Goal: Task Accomplishment & Management: Use online tool/utility

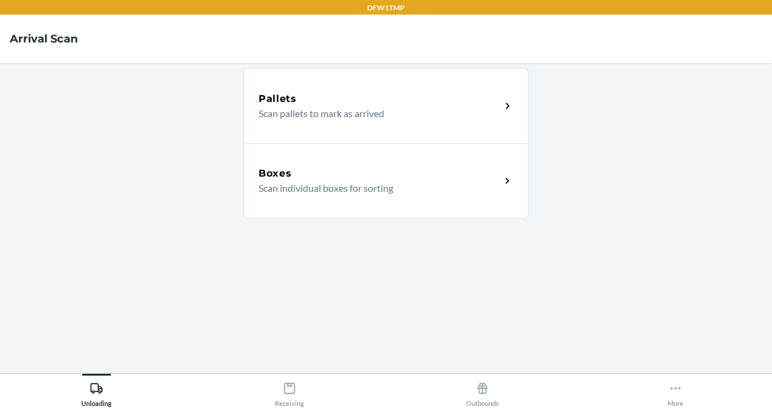
drag, startPoint x: 283, startPoint y: 405, endPoint x: 257, endPoint y: 308, distance: 100.5
click at [257, 308] on div "Pallets Scan pallets to mark as arrived Boxes Scan individual boxes for sorting" at bounding box center [386, 218] width 285 height 291
click at [302, 387] on div "Receiving" at bounding box center [289, 392] width 29 height 30
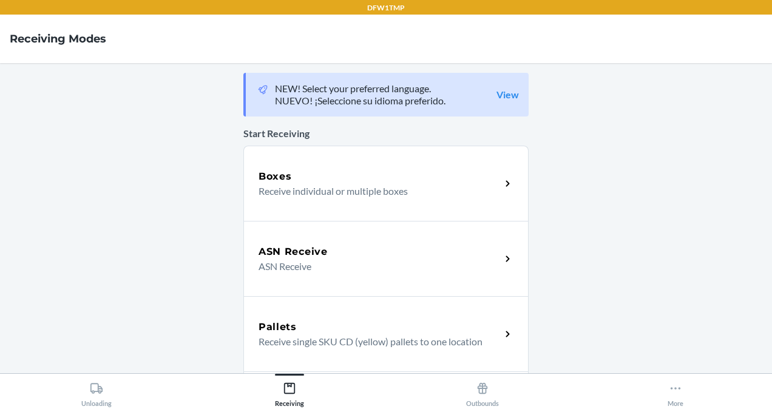
click at [311, 170] on div "Boxes" at bounding box center [380, 176] width 242 height 15
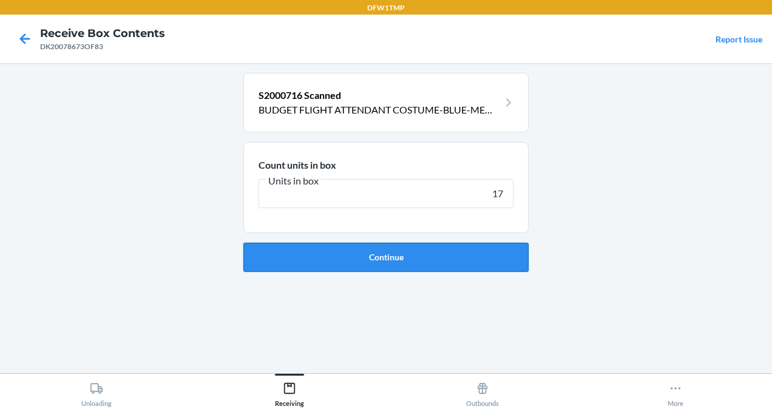
type input "17"
click at [445, 254] on button "Continue" at bounding box center [386, 257] width 285 height 29
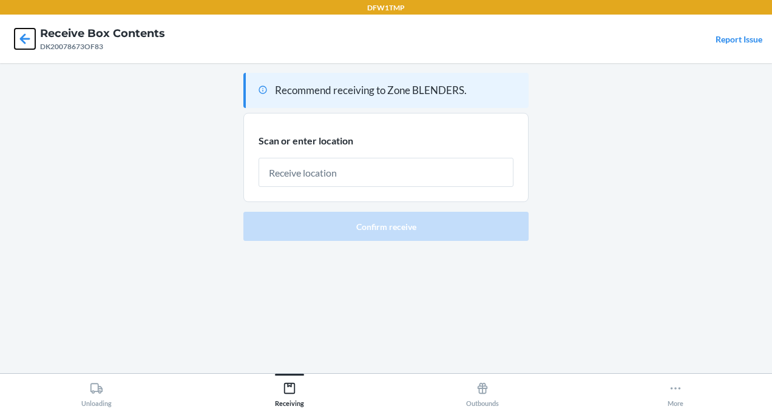
click at [24, 35] on icon at bounding box center [25, 38] width 10 height 10
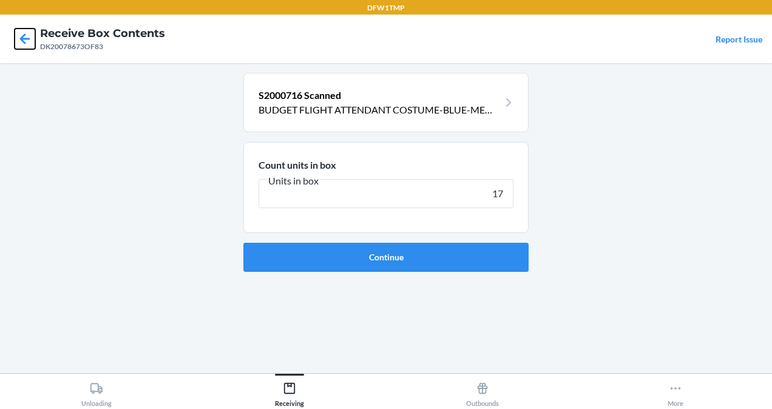
click at [24, 35] on icon at bounding box center [25, 38] width 10 height 10
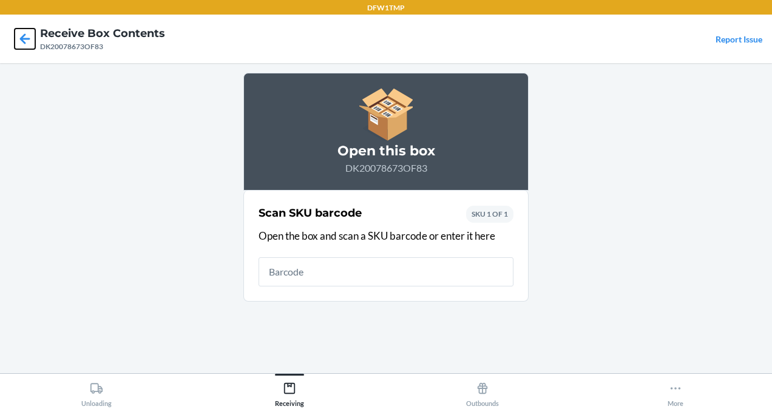
click at [24, 35] on icon at bounding box center [25, 38] width 10 height 10
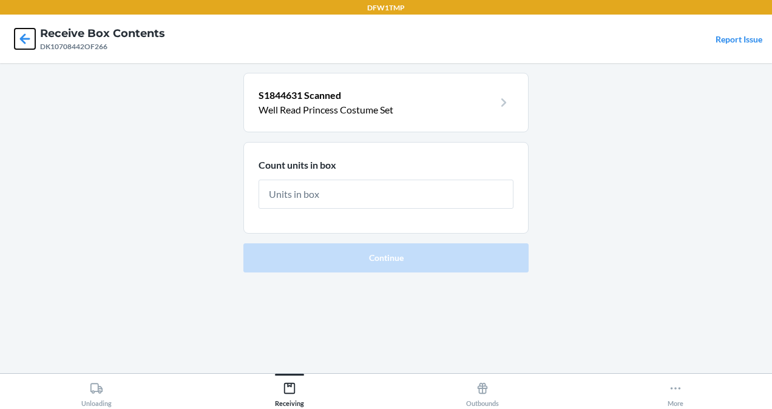
click at [24, 35] on icon at bounding box center [25, 38] width 10 height 10
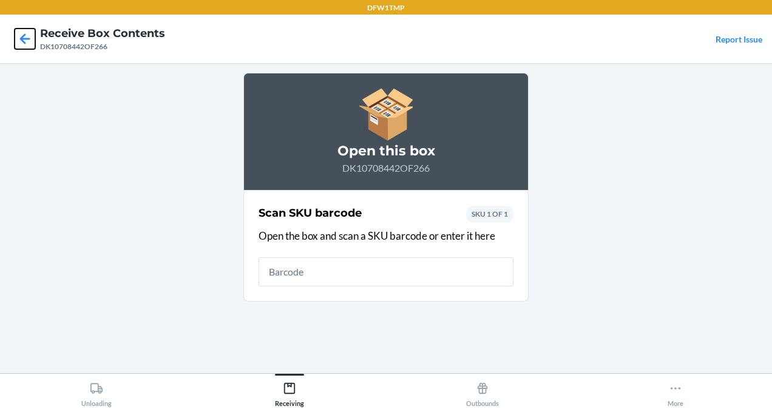
click at [24, 35] on icon at bounding box center [25, 38] width 10 height 10
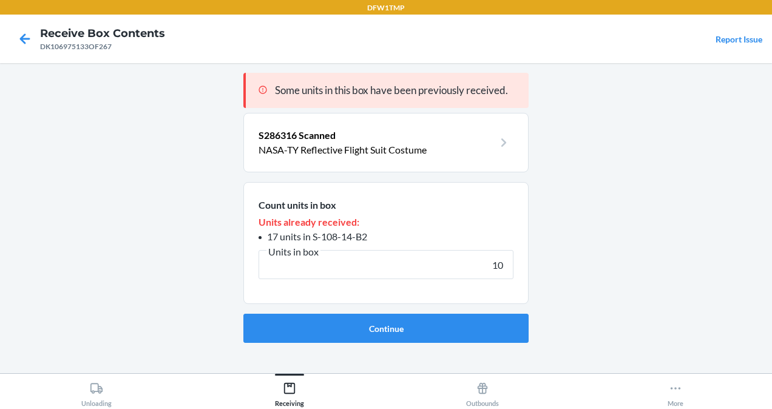
type input "10"
click at [244, 314] on button "Continue" at bounding box center [386, 328] width 285 height 29
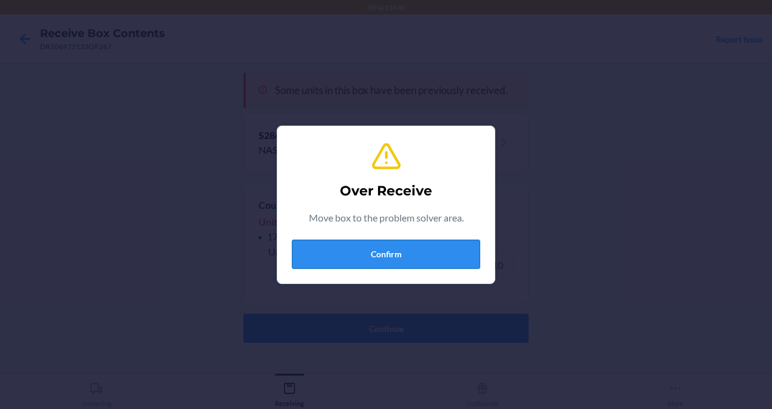
click at [316, 243] on button "Confirm" at bounding box center [386, 254] width 188 height 29
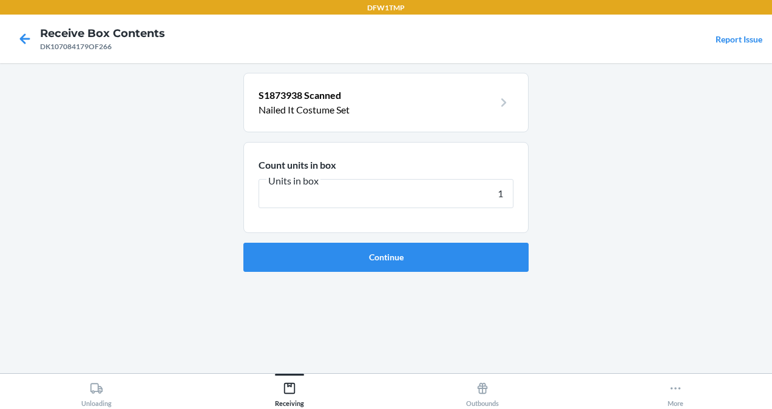
type input "18"
click button "Continue" at bounding box center [386, 257] width 285 height 29
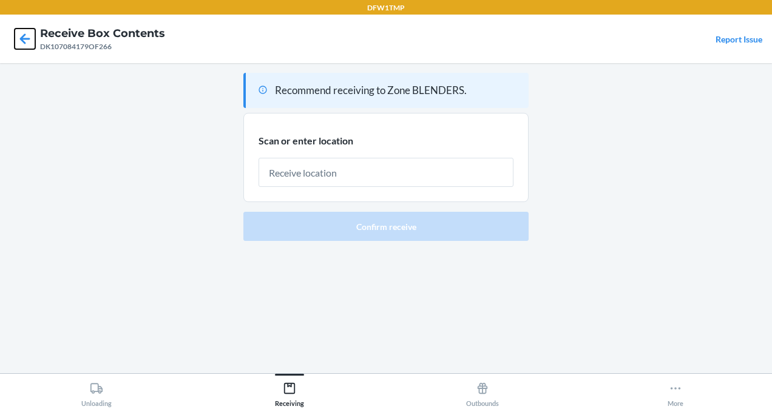
click at [23, 36] on icon at bounding box center [25, 38] width 10 height 10
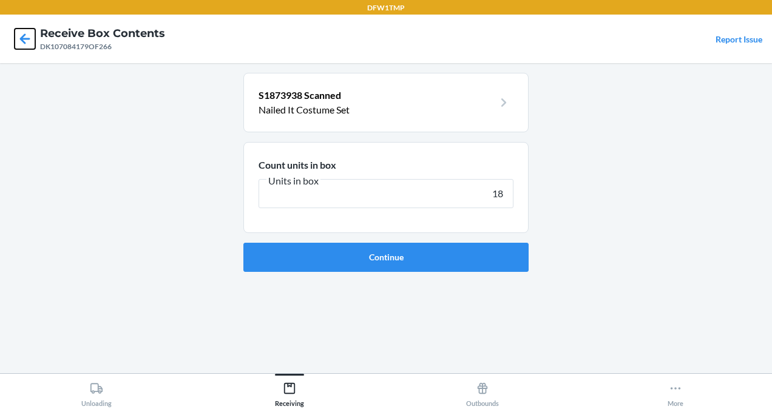
click at [23, 36] on icon at bounding box center [25, 38] width 10 height 10
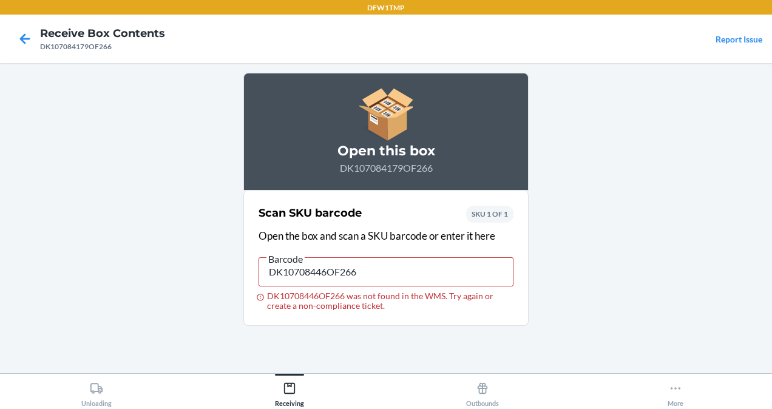
click at [35, 52] on div at bounding box center [25, 39] width 30 height 30
click at [24, 41] on icon at bounding box center [25, 38] width 10 height 10
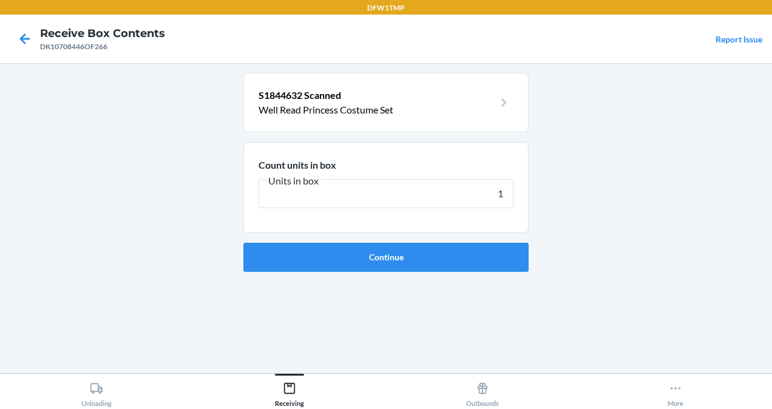
type input "18"
click button "Continue" at bounding box center [386, 257] width 285 height 29
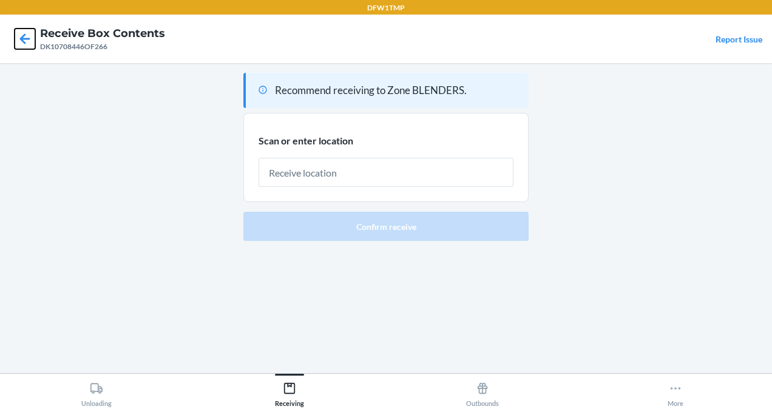
click at [21, 41] on icon at bounding box center [25, 39] width 21 height 21
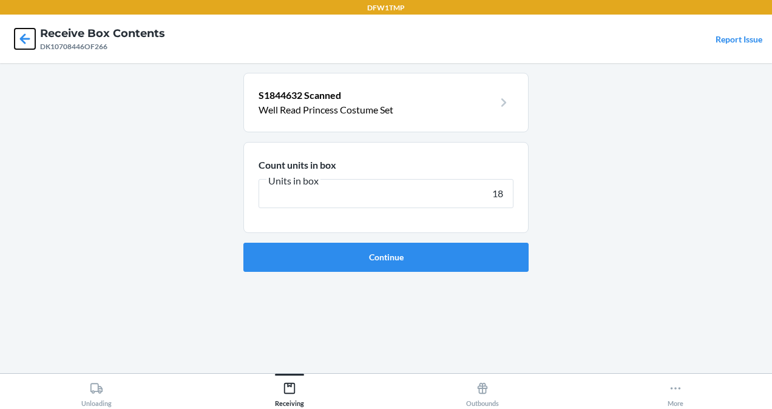
click at [21, 41] on icon at bounding box center [25, 39] width 21 height 21
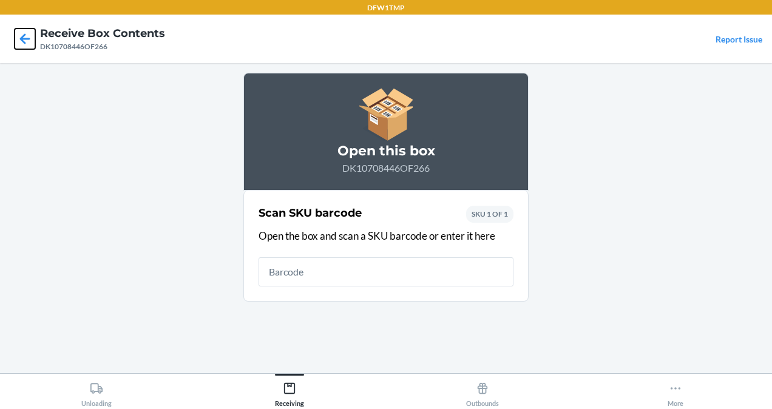
click at [21, 41] on icon at bounding box center [25, 39] width 21 height 21
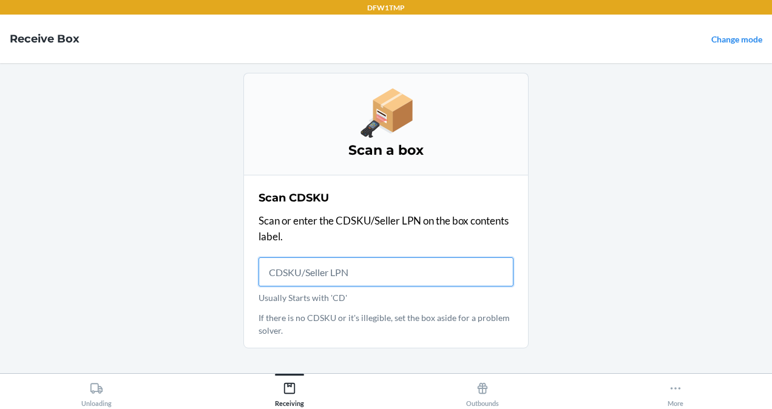
click at [373, 270] on input "Usually Starts with 'CD'" at bounding box center [386, 271] width 255 height 29
